Goal: Transaction & Acquisition: Purchase product/service

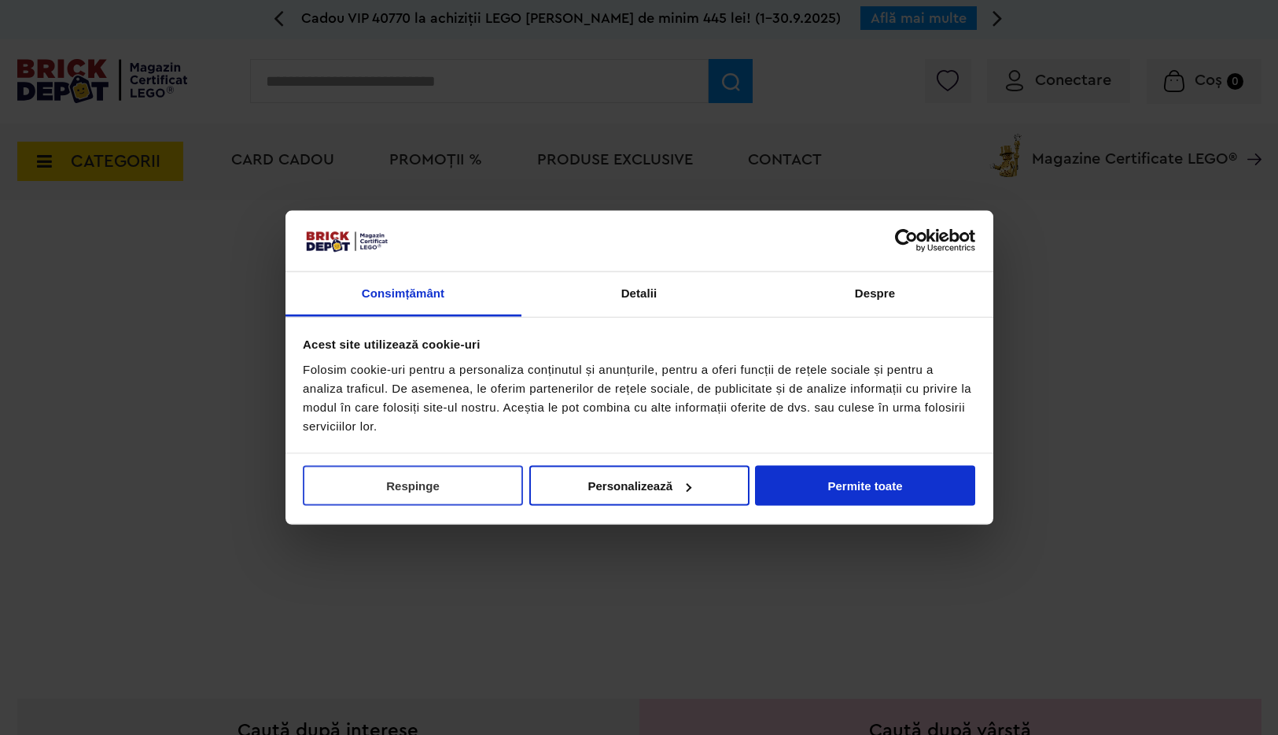
click at [439, 483] on button "Respinge" at bounding box center [413, 486] width 220 height 40
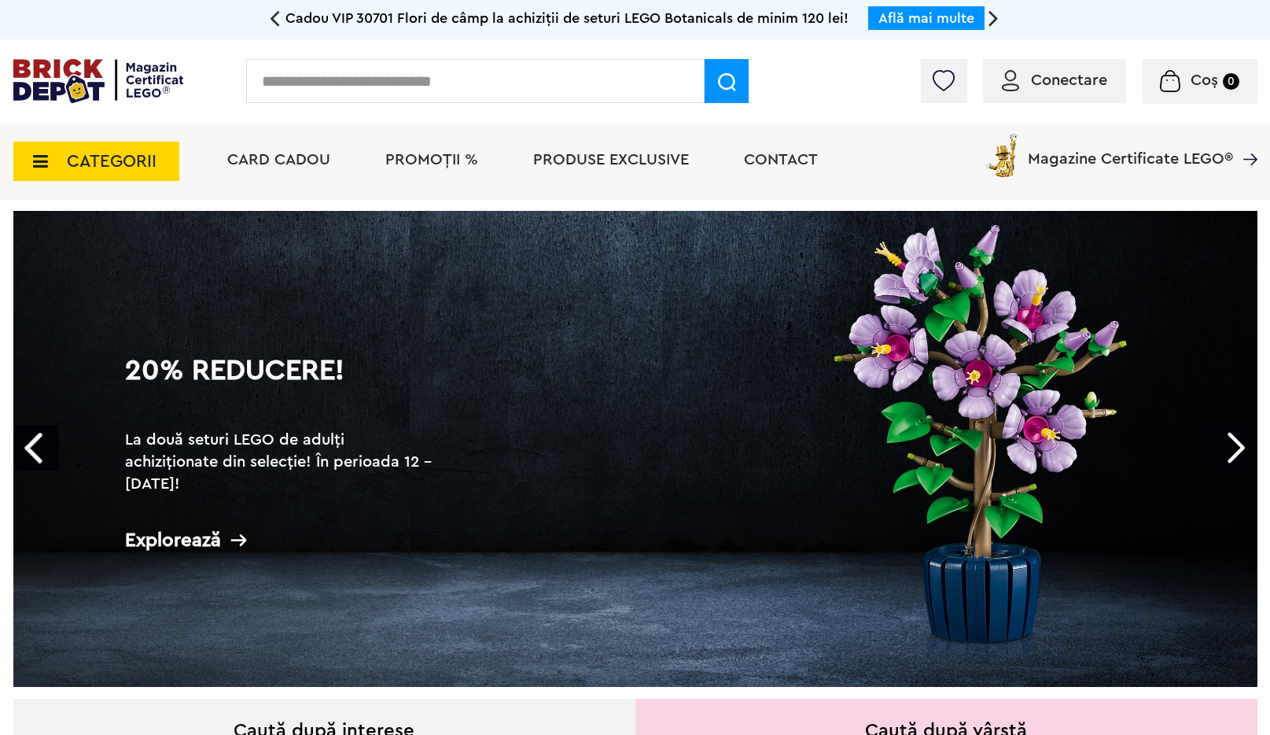
click at [1237, 442] on link "Next" at bounding box center [1235, 448] width 46 height 46
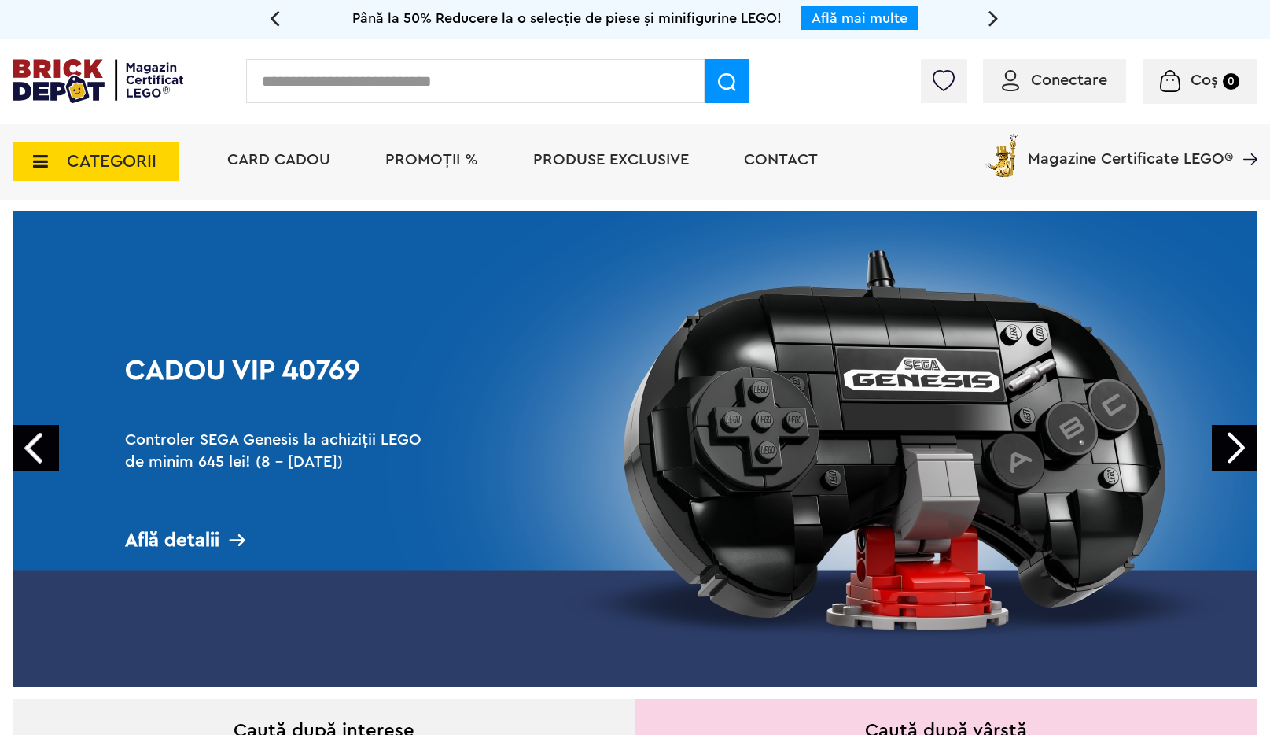
click at [1237, 442] on link "Next" at bounding box center [1235, 448] width 46 height 46
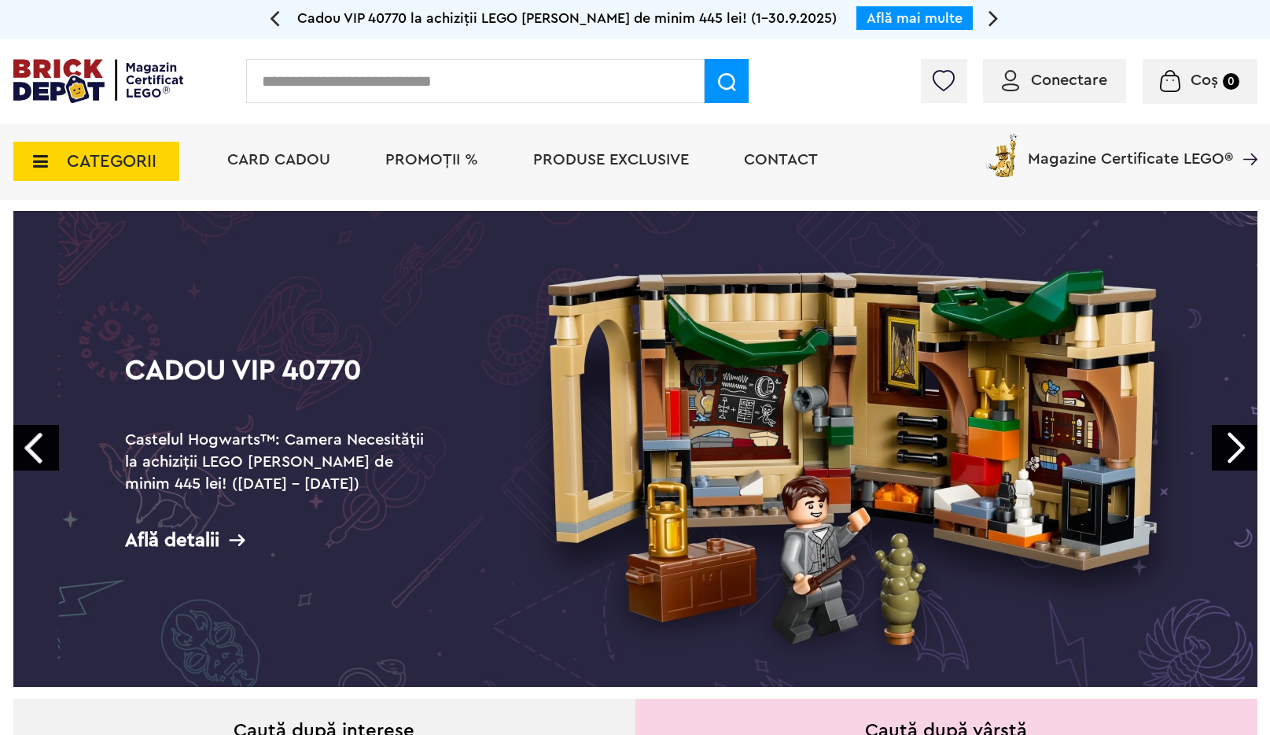
click at [49, 457] on link "Prev" at bounding box center [36, 448] width 46 height 46
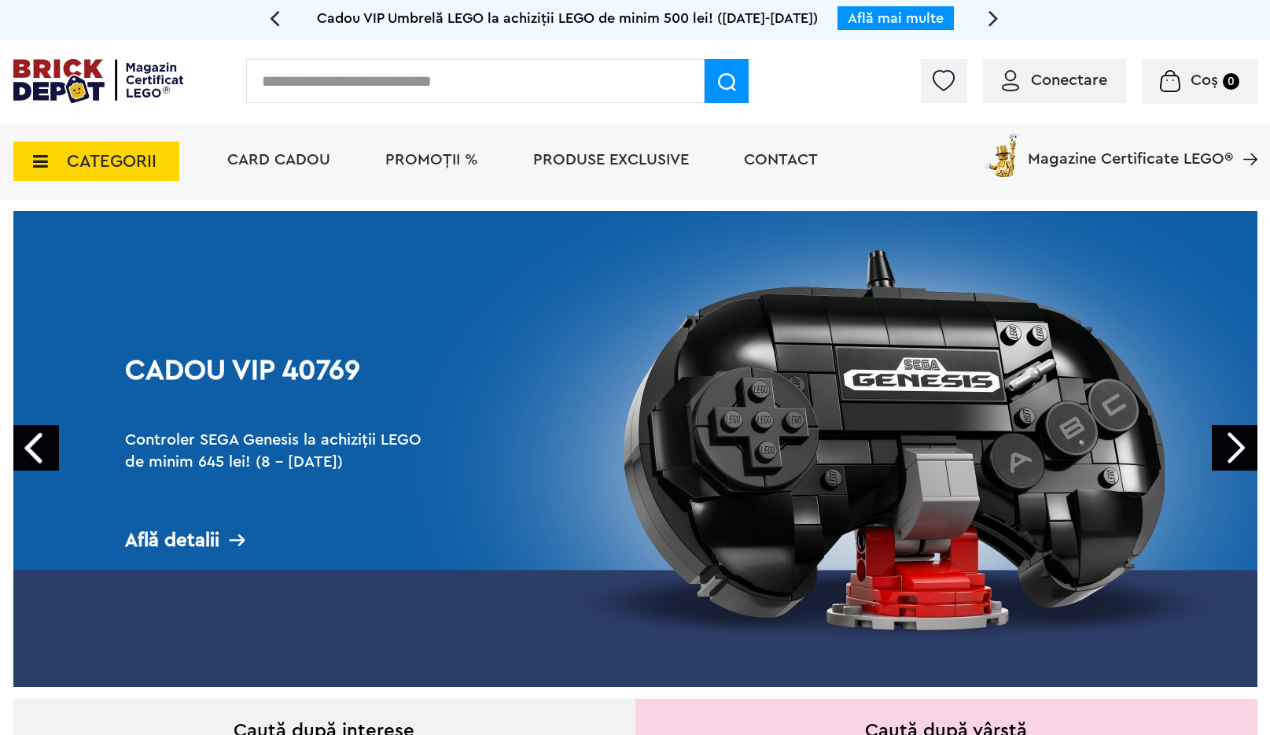
click at [1224, 437] on link "Next" at bounding box center [1235, 448] width 46 height 46
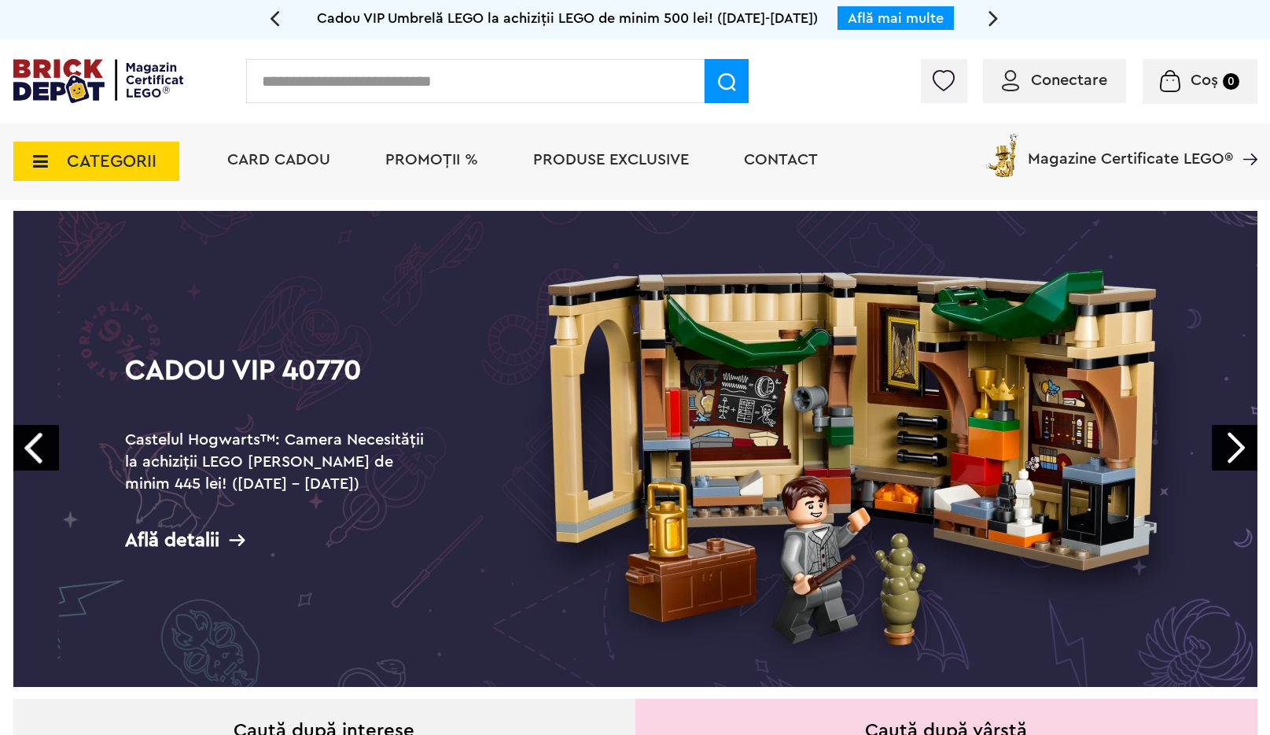
click at [1224, 437] on link "Next" at bounding box center [1235, 448] width 46 height 46
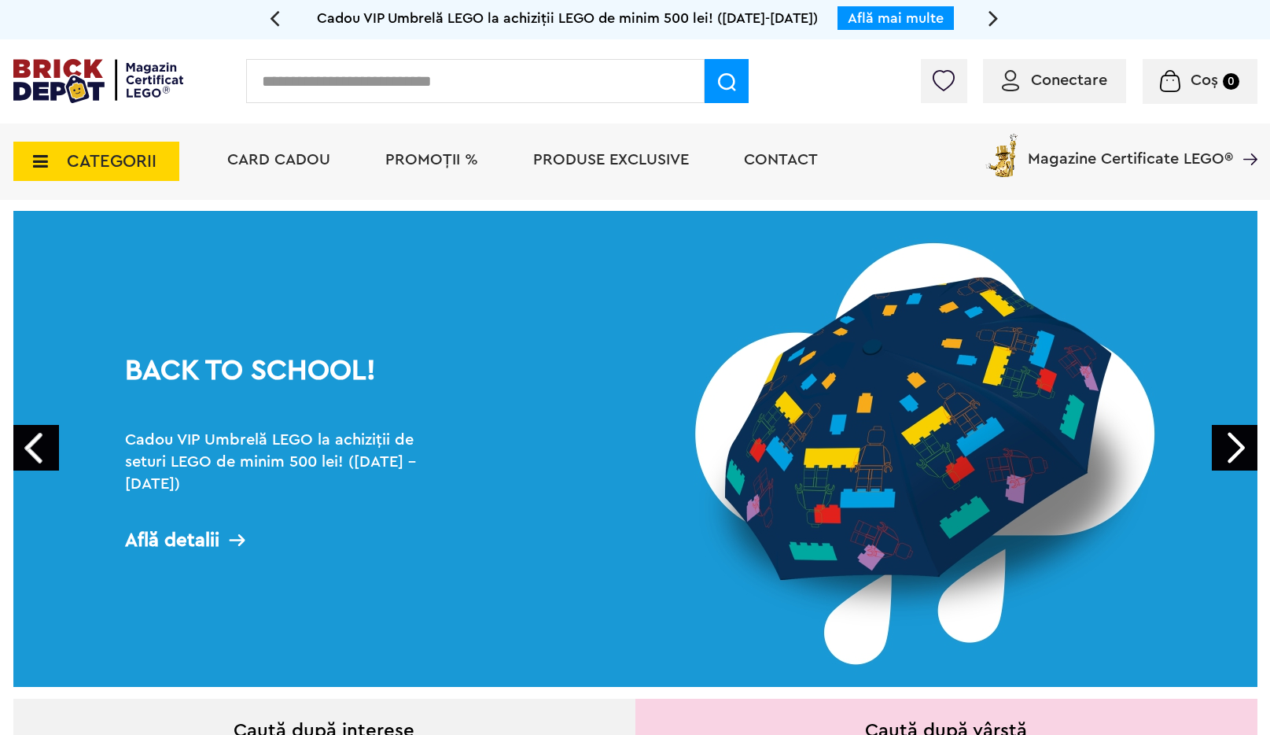
click at [1224, 437] on link "Next" at bounding box center [1235, 448] width 46 height 46
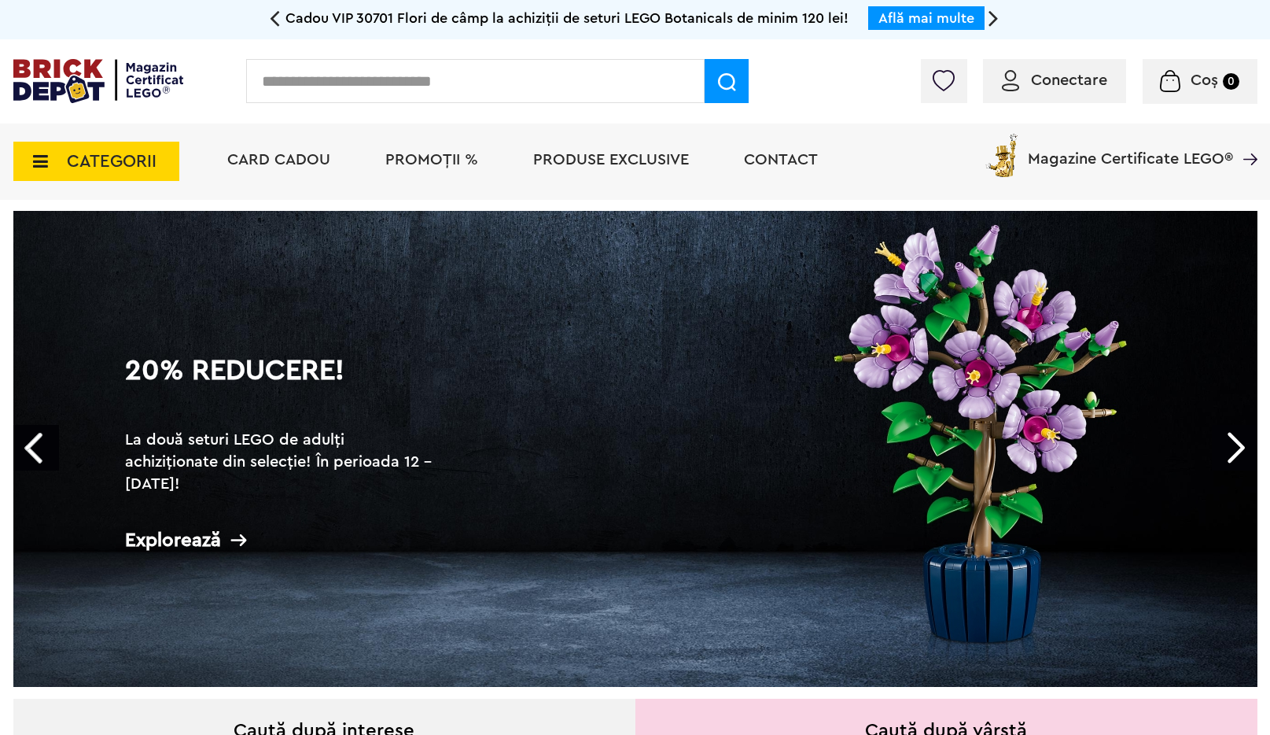
click at [455, 77] on input "text" at bounding box center [475, 81] width 459 height 44
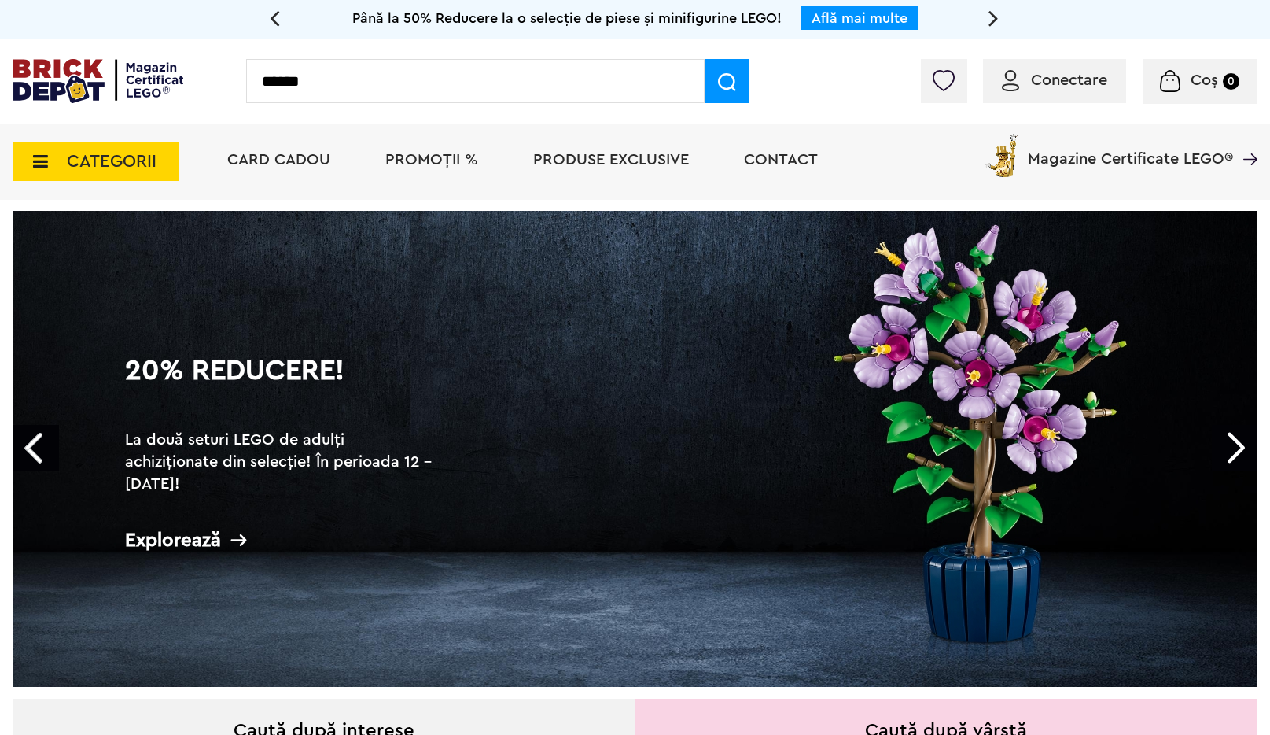
type input "******"
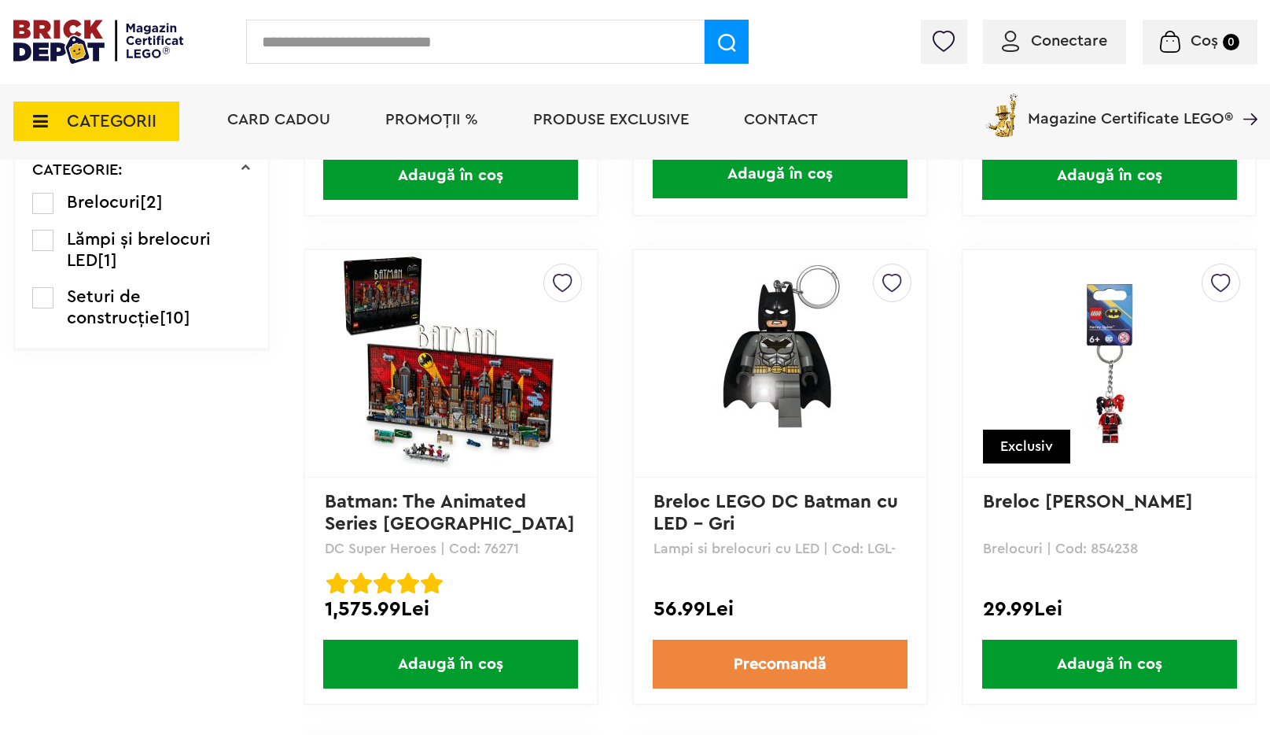
scroll to position [1809, 0]
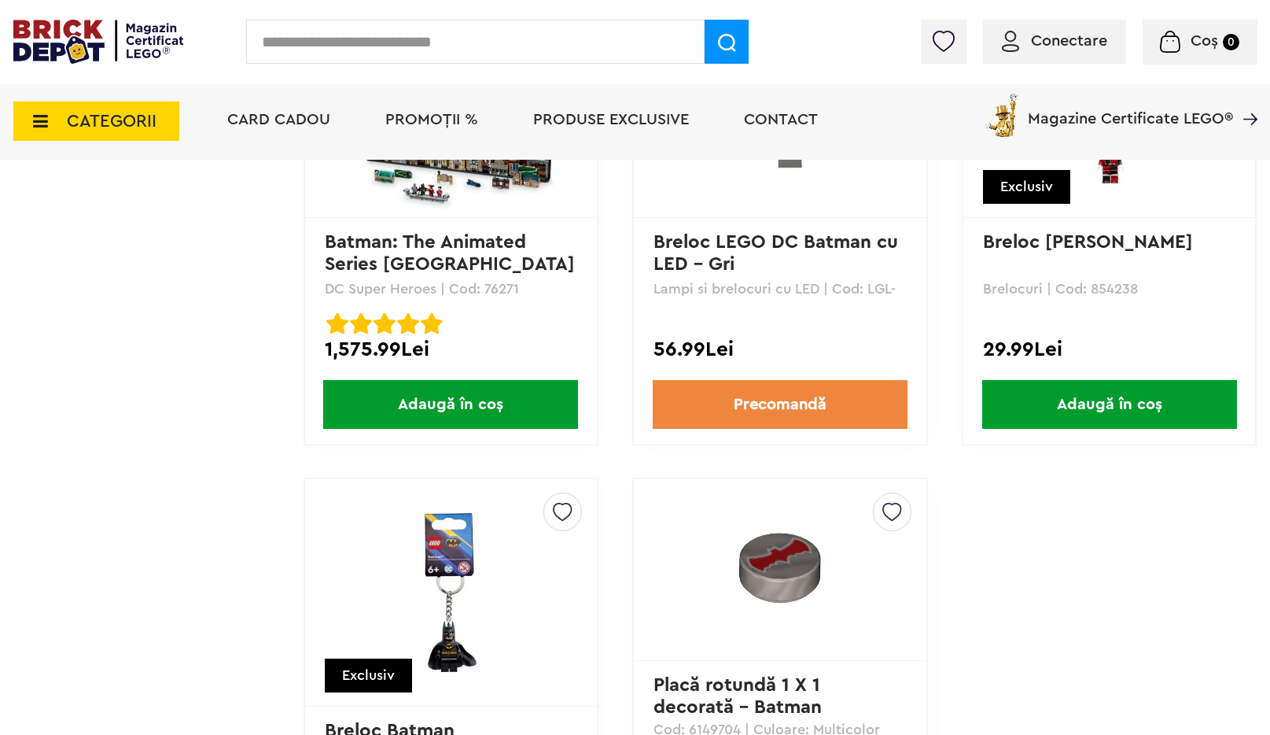
click at [389, 245] on link "Batman: The Animated Series [GEOGRAPHIC_DATA]" at bounding box center [450, 253] width 250 height 41
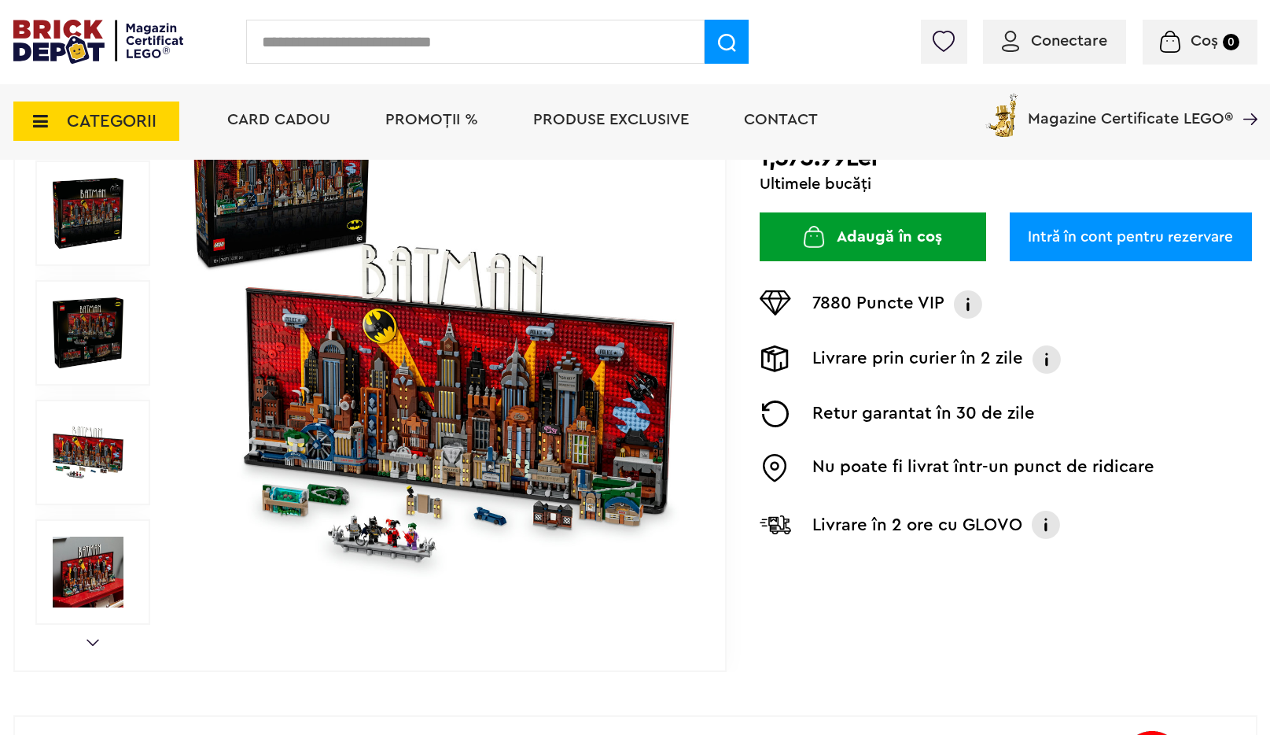
scroll to position [275, 0]
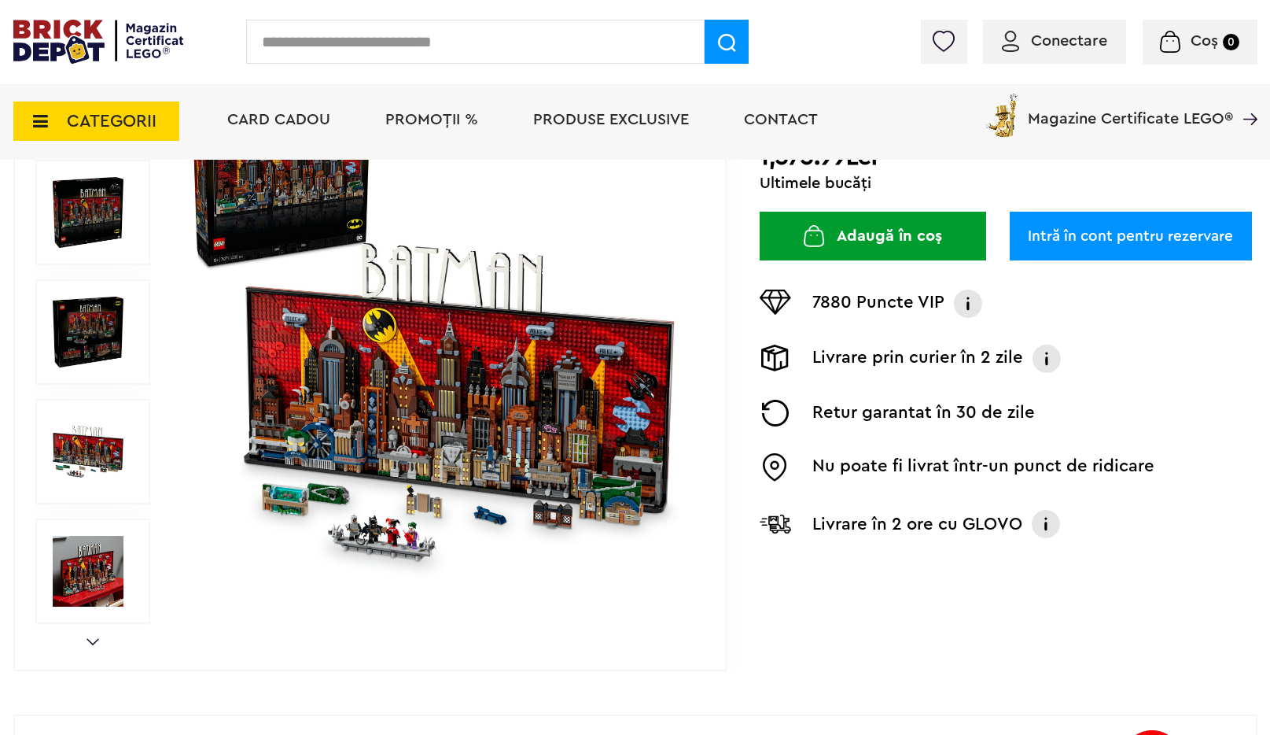
click at [93, 223] on img at bounding box center [88, 212] width 71 height 71
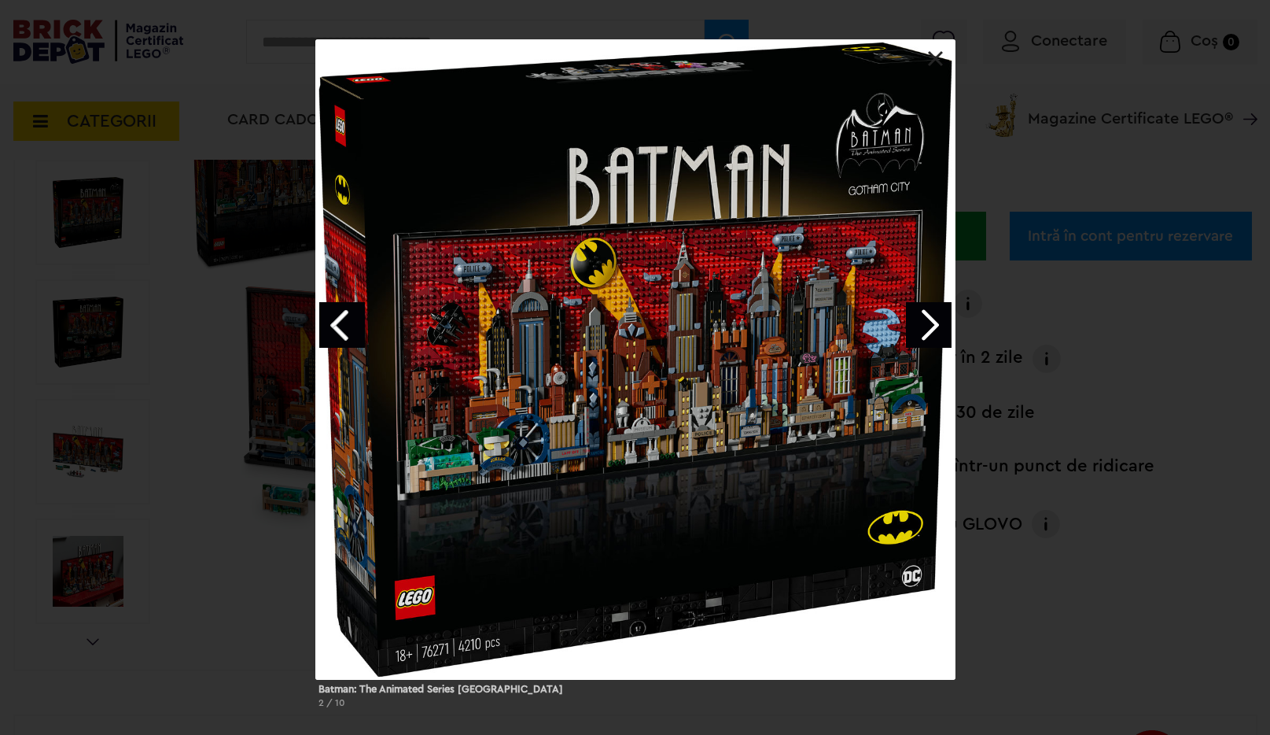
click at [931, 329] on link "Next image" at bounding box center [929, 325] width 46 height 46
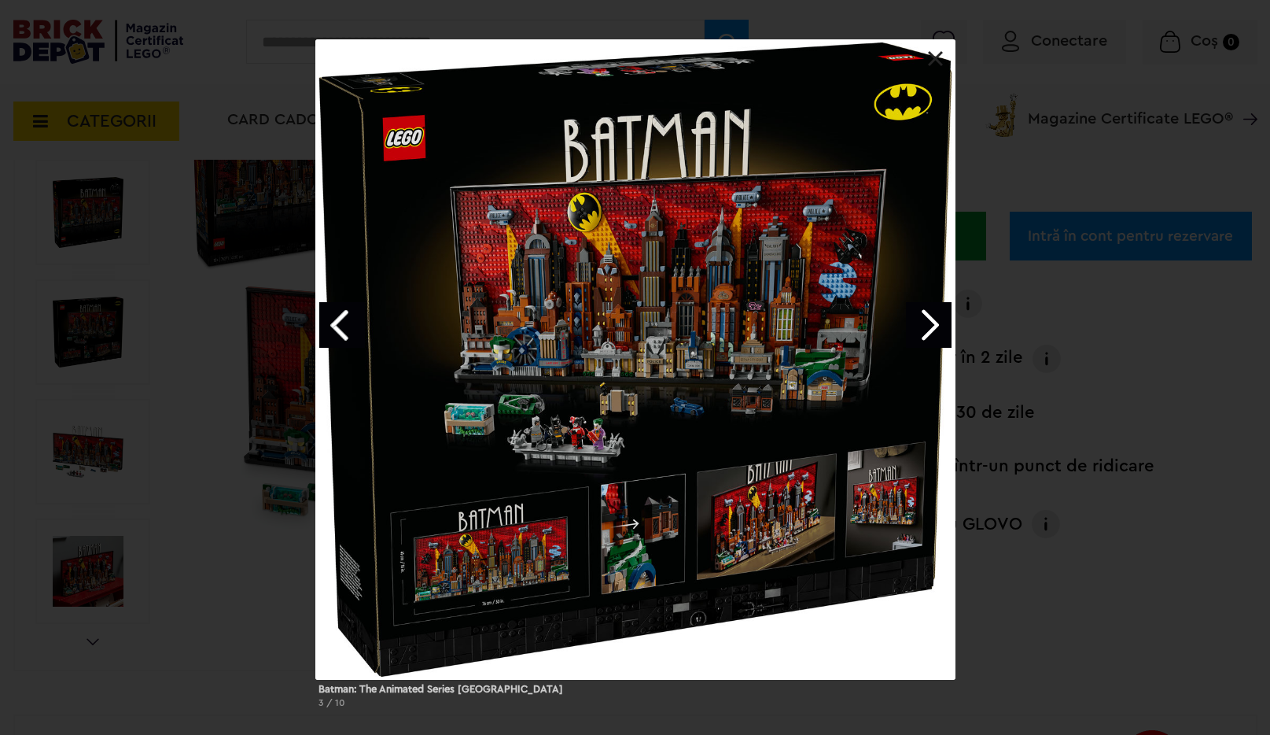
click at [931, 329] on link "Next image" at bounding box center [929, 325] width 46 height 46
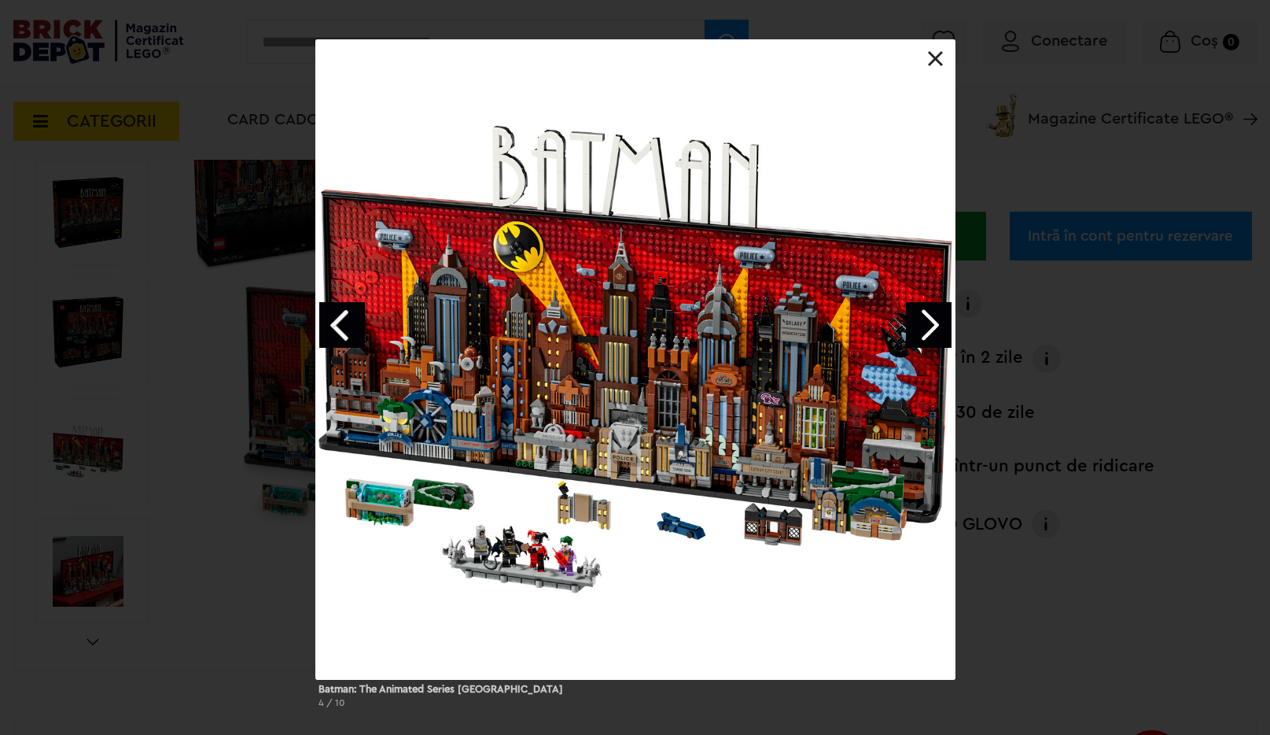
click at [931, 329] on link "Next image" at bounding box center [929, 325] width 46 height 46
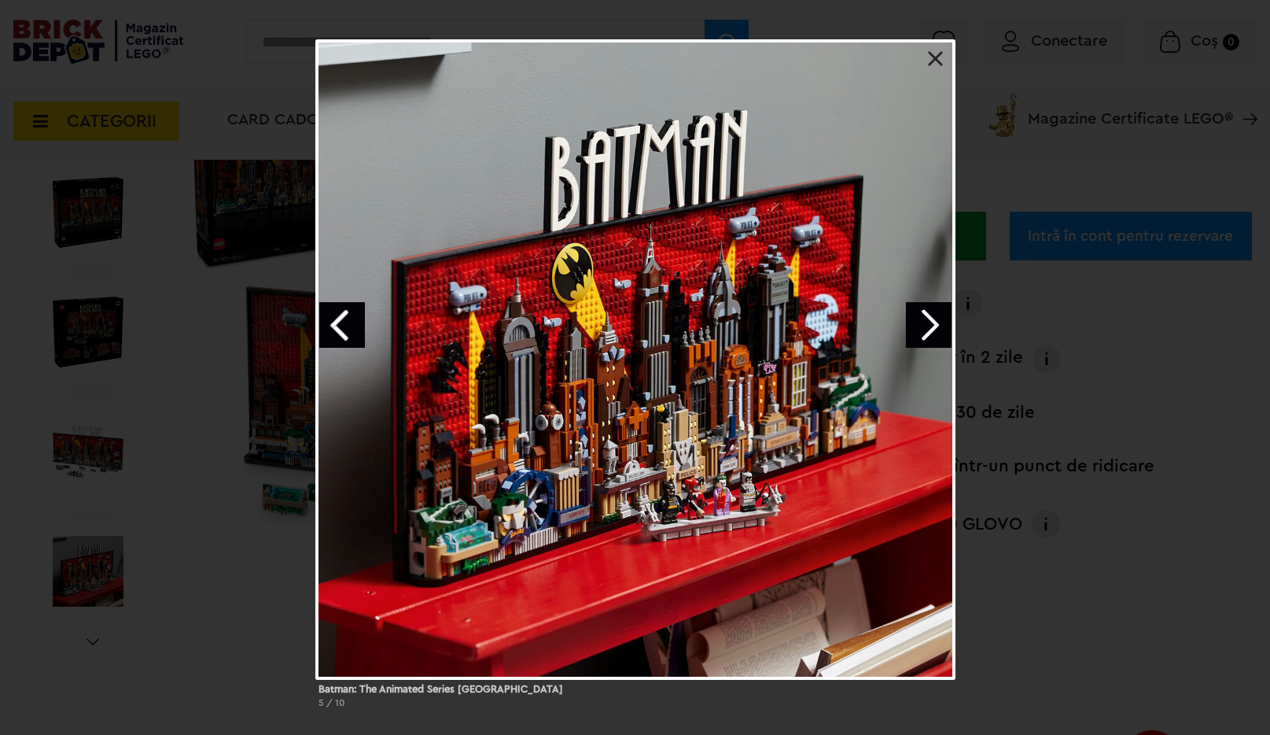
click at [337, 318] on link "Previous image" at bounding box center [342, 325] width 46 height 46
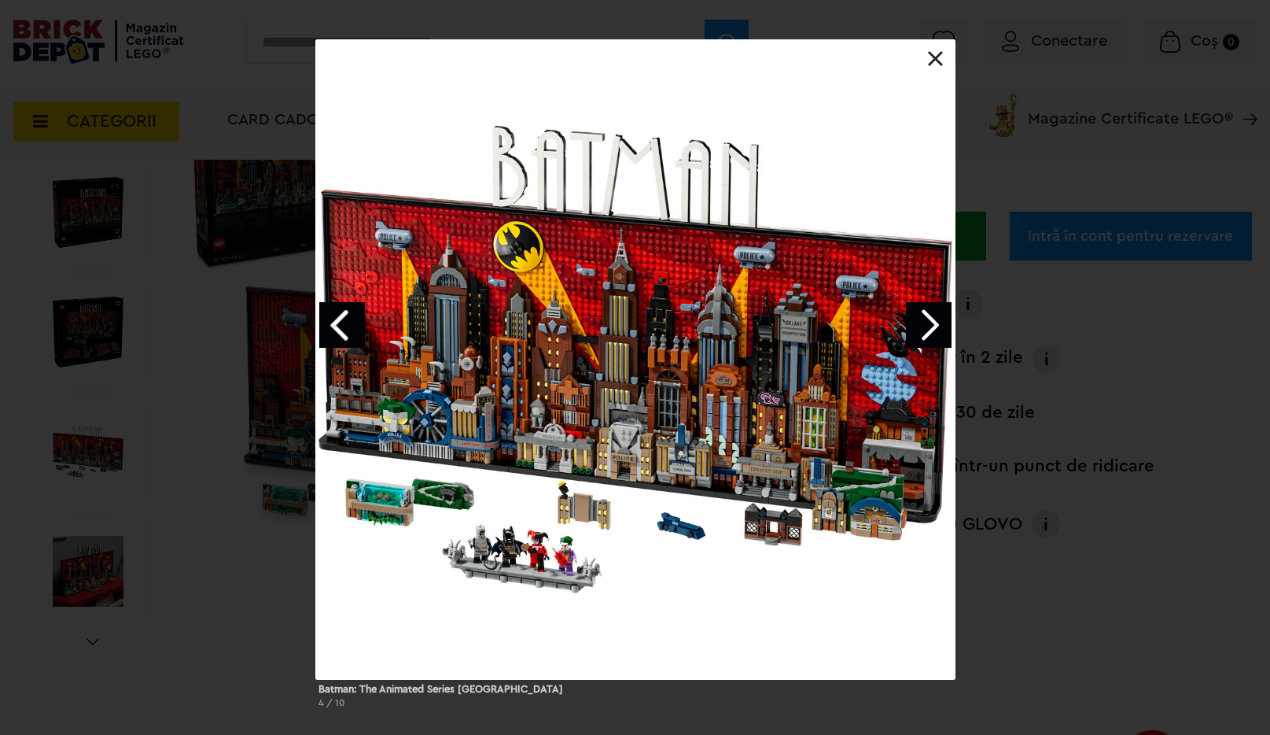
click at [927, 319] on link "Next image" at bounding box center [929, 325] width 46 height 46
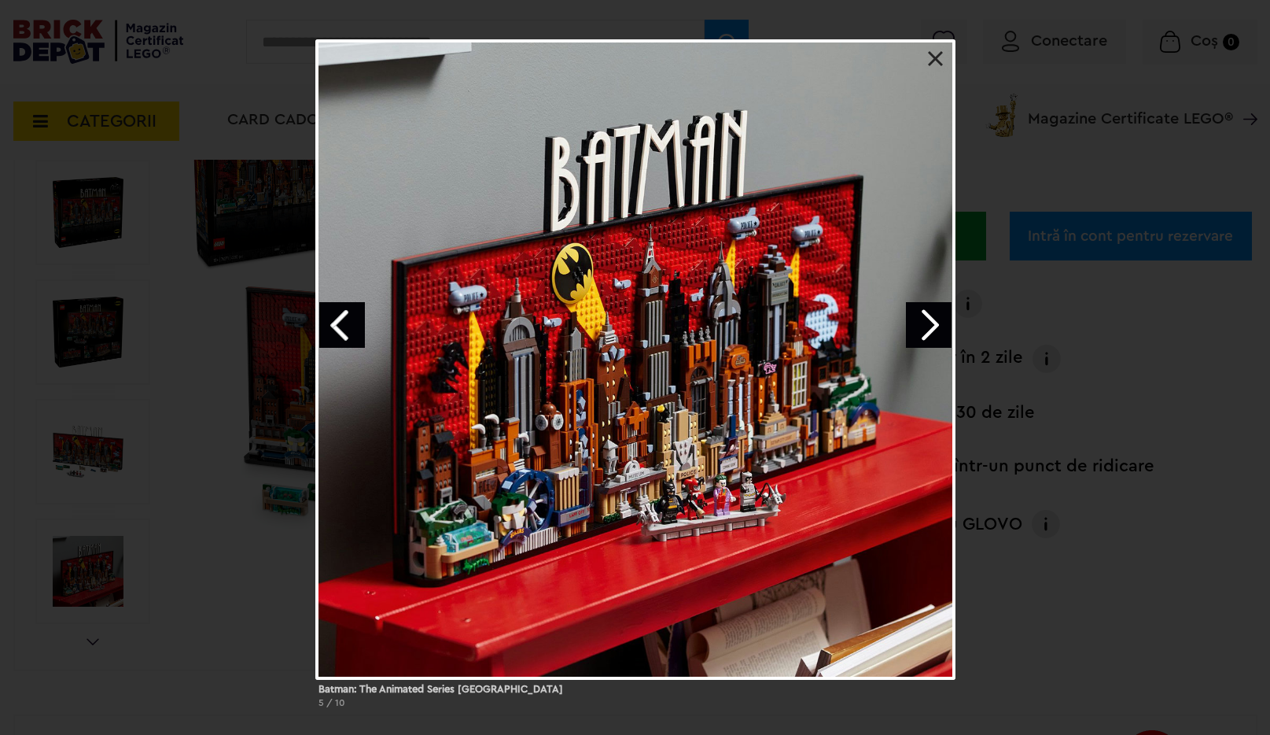
click at [927, 319] on link "Next image" at bounding box center [929, 325] width 46 height 46
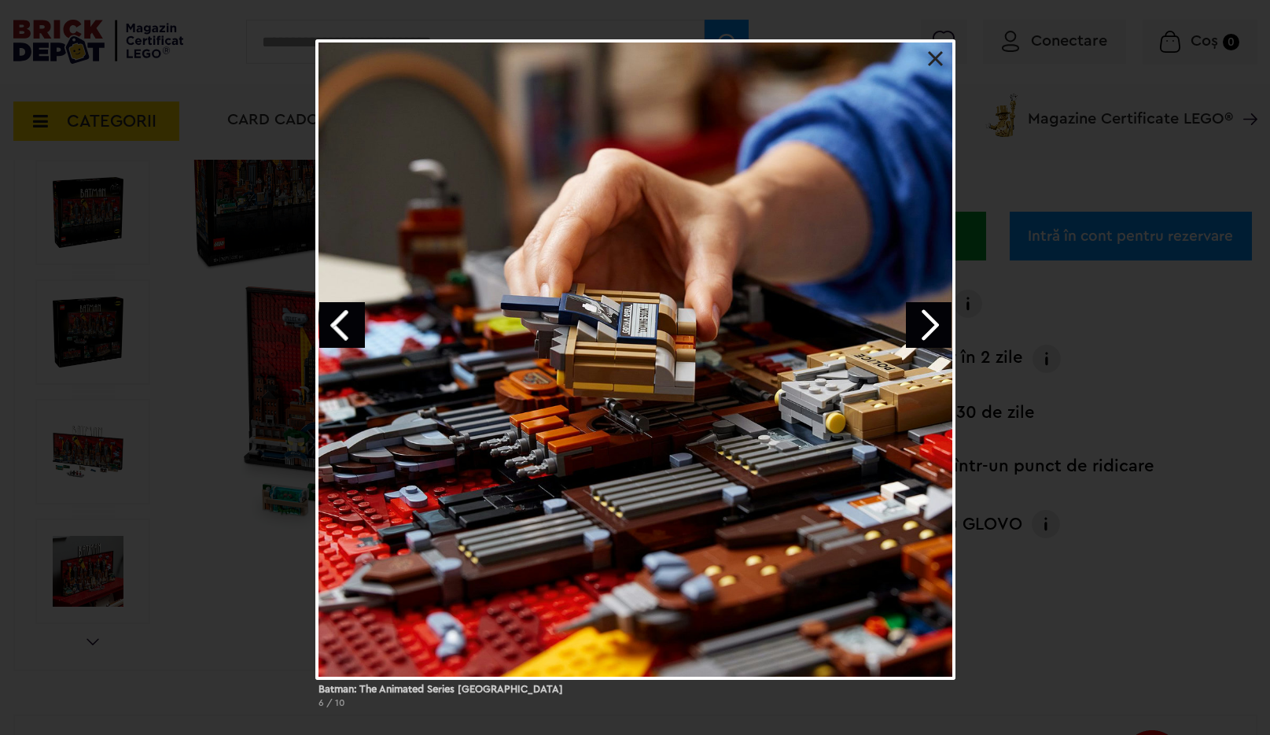
click at [927, 319] on link "Next image" at bounding box center [929, 325] width 46 height 46
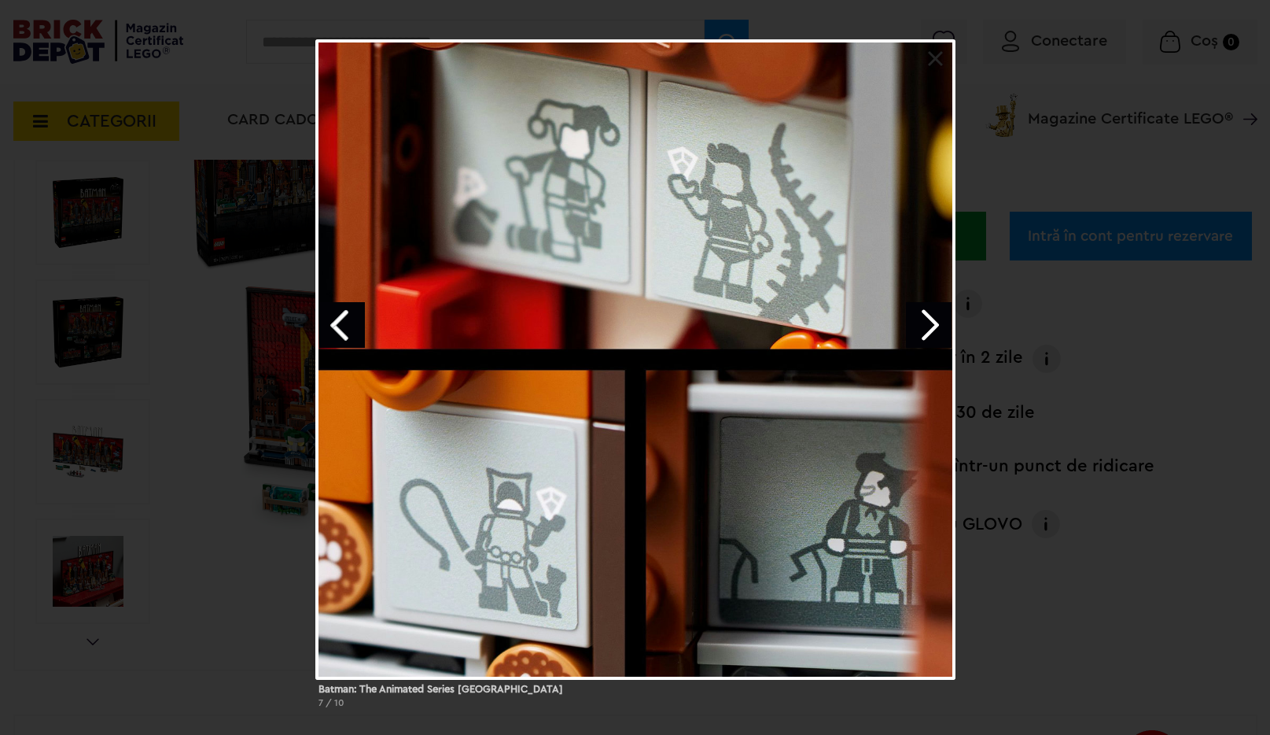
click at [927, 319] on link "Next image" at bounding box center [929, 325] width 46 height 46
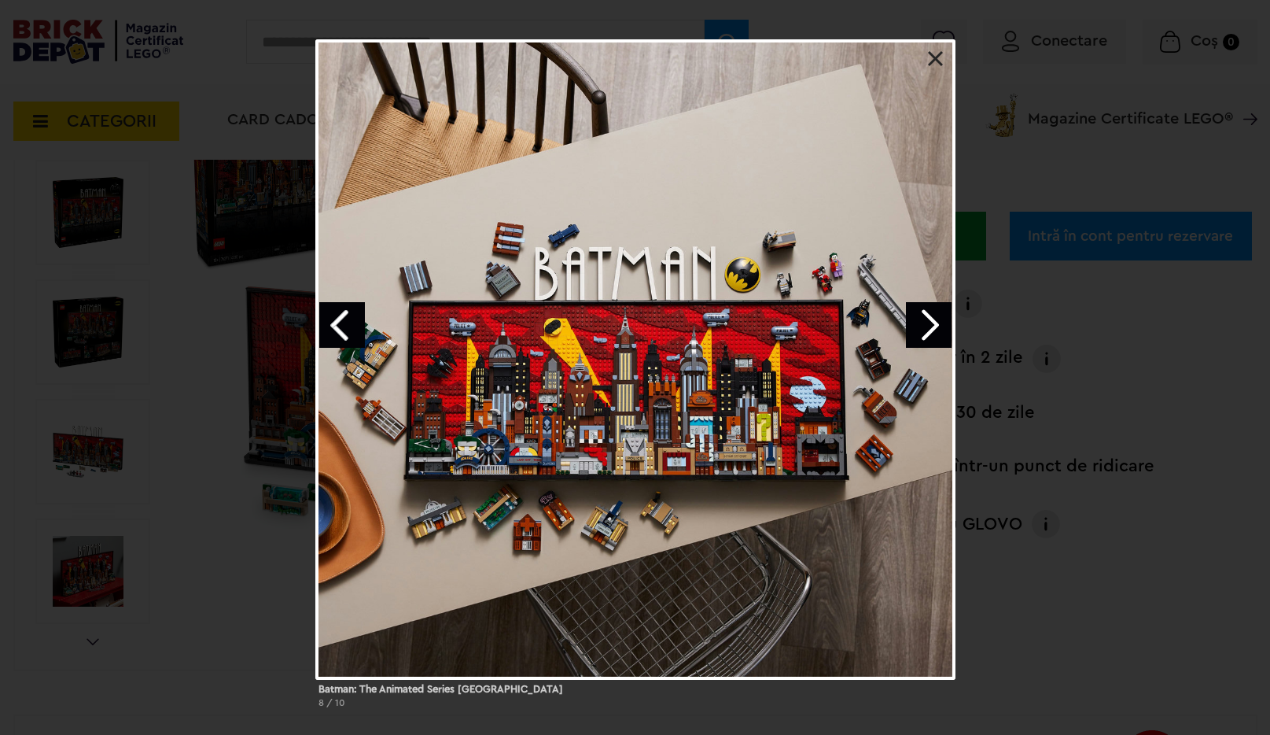
click at [927, 319] on link "Next image" at bounding box center [929, 325] width 46 height 46
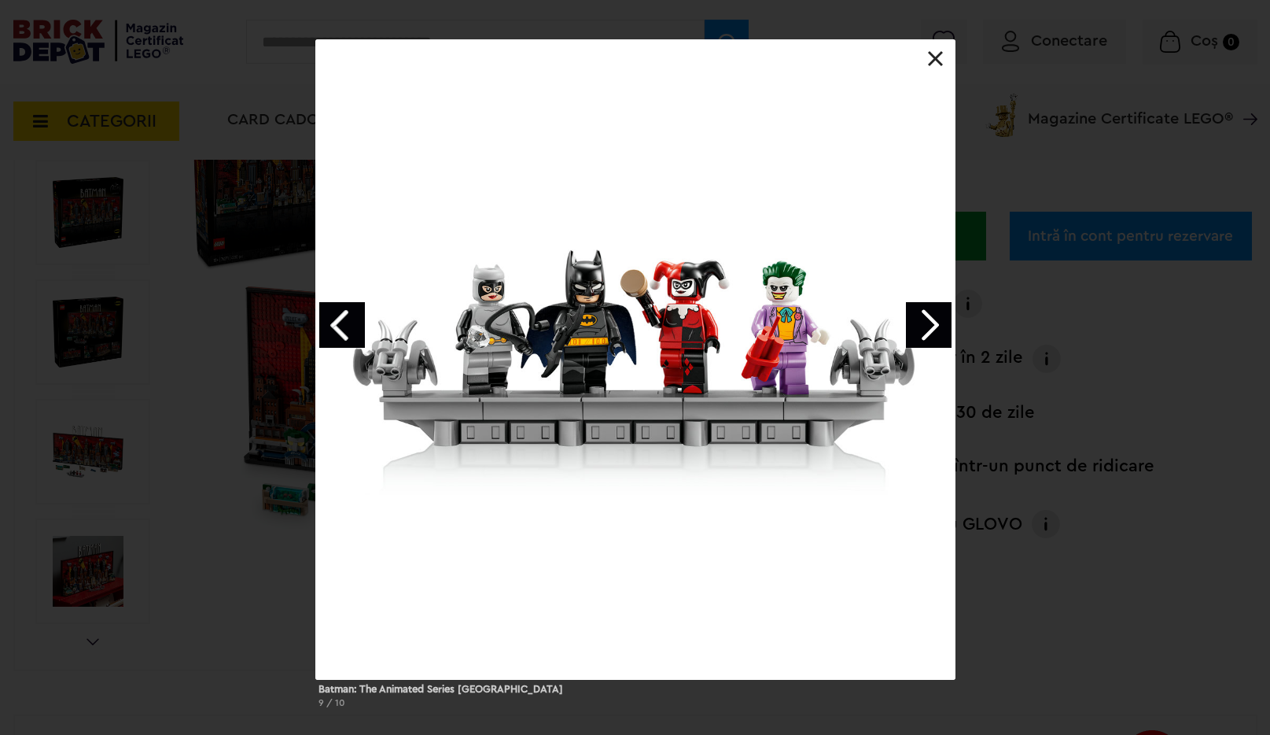
click at [927, 319] on link "Next image" at bounding box center [929, 325] width 46 height 46
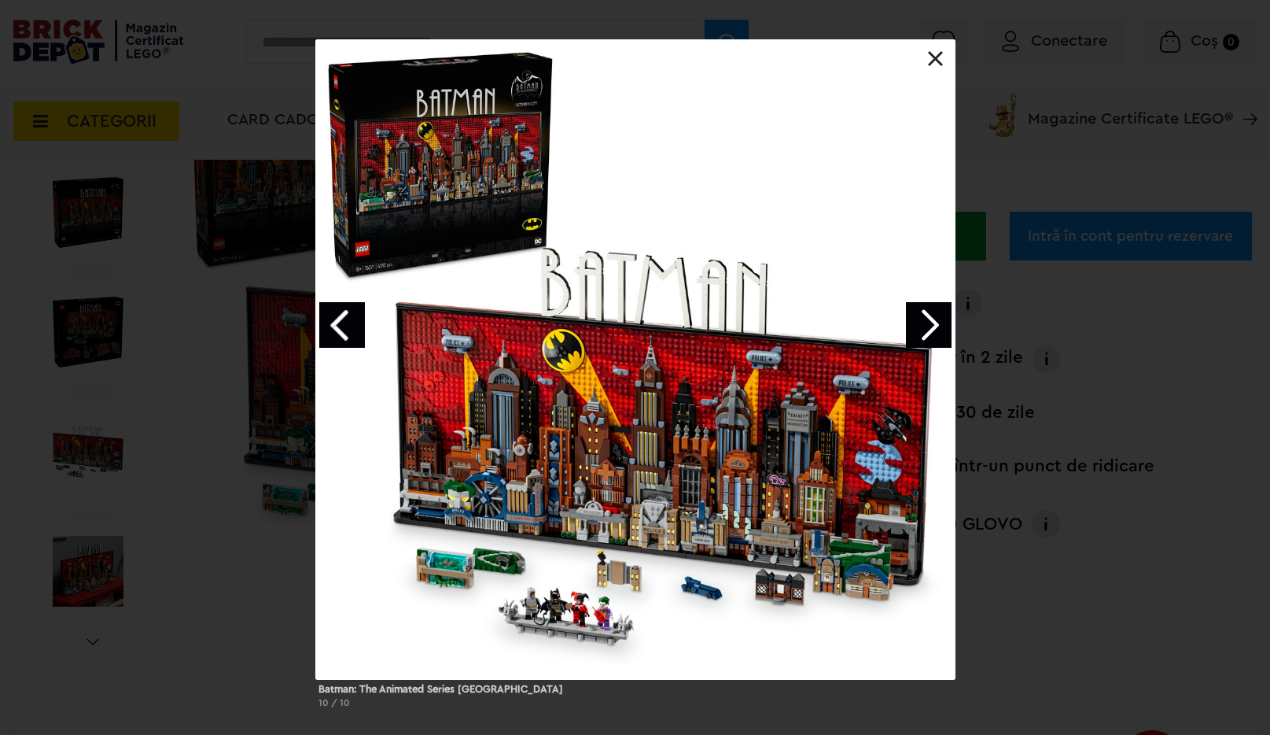
click at [930, 65] on link at bounding box center [936, 59] width 16 height 16
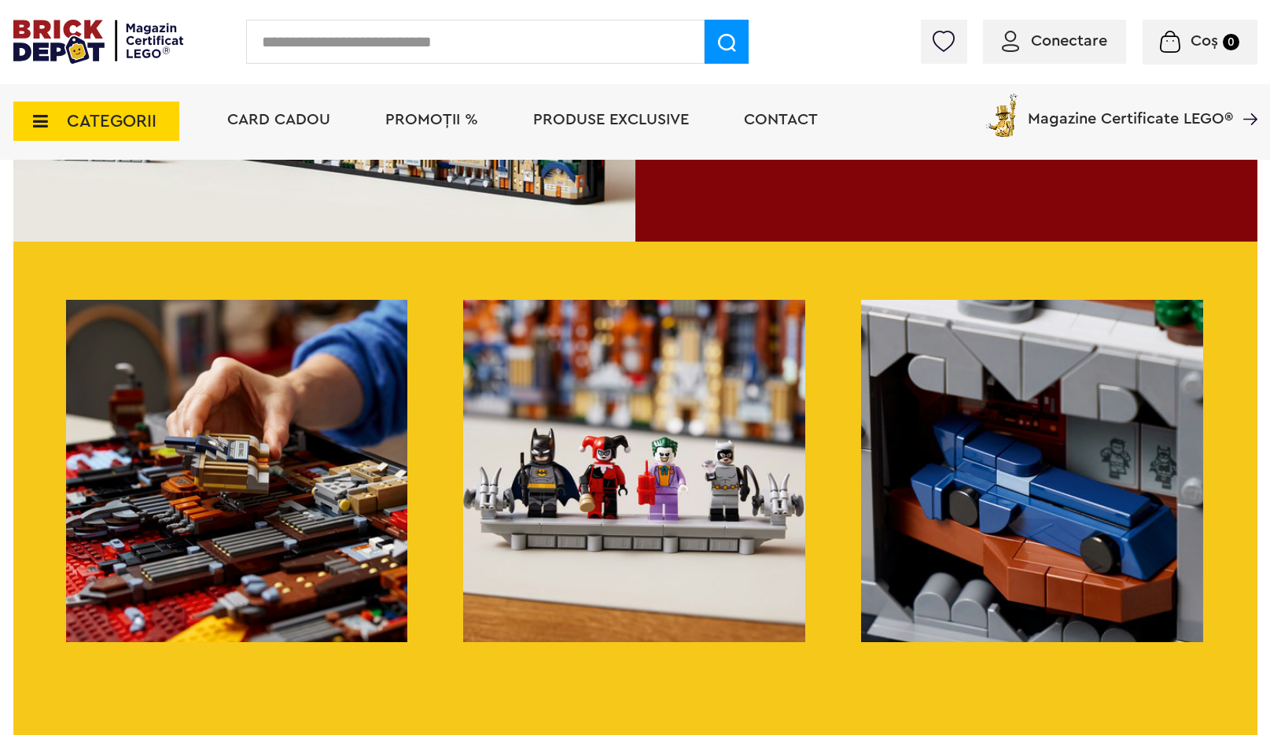
scroll to position [1613, 0]
